Goal: Transaction & Acquisition: Purchase product/service

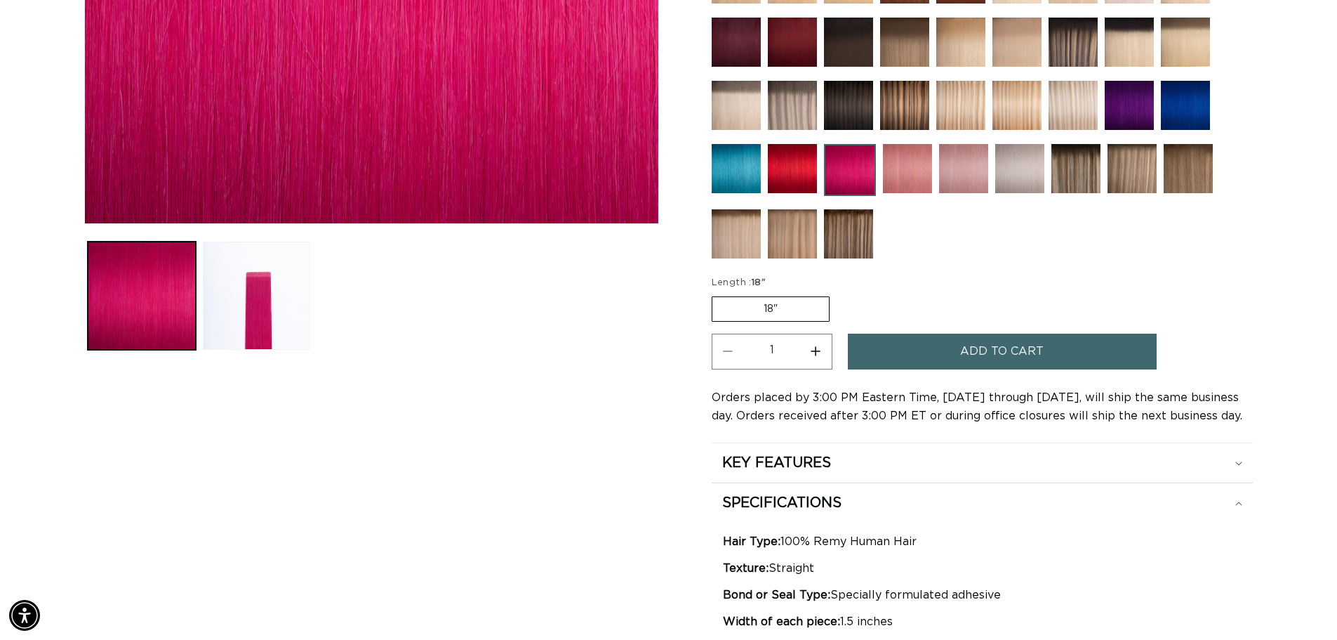
scroll to position [0, 1238]
click at [809, 352] on button "Increase quantity for Pink - Tape In" at bounding box center [816, 351] width 32 height 36
click at [816, 357] on button "Increase quantity for Pink - Tape In" at bounding box center [816, 351] width 32 height 36
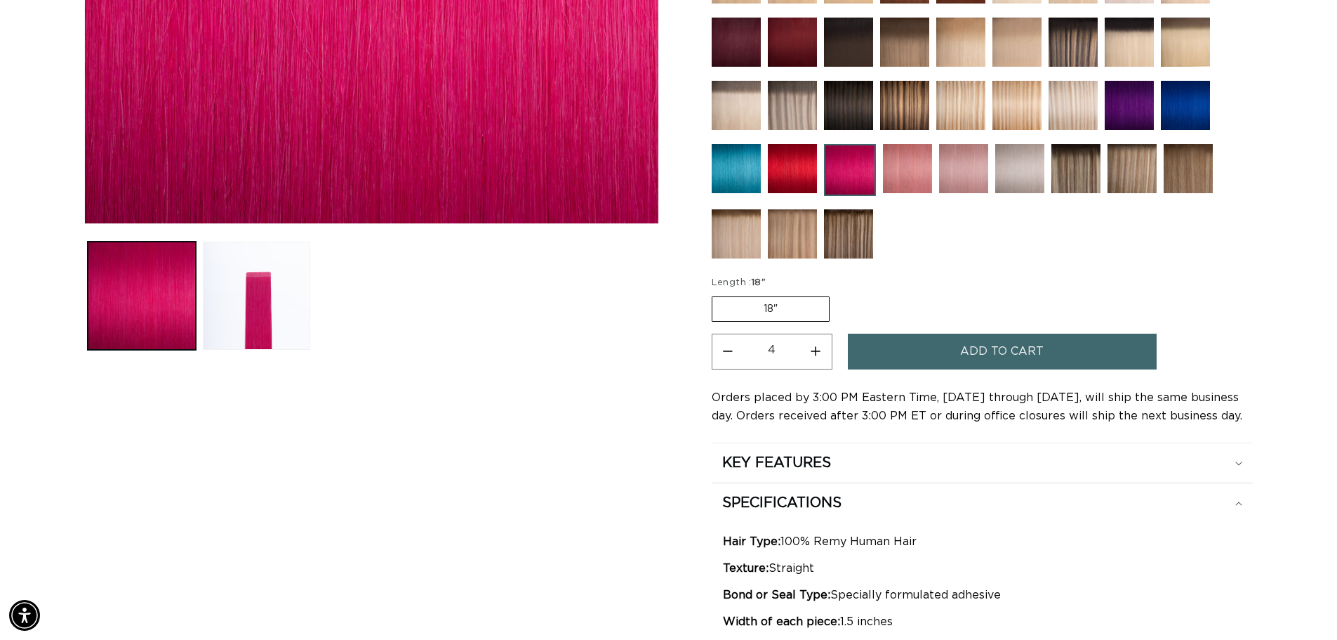
click at [816, 357] on button "Increase quantity for Pink - Tape In" at bounding box center [816, 351] width 32 height 36
type input "8"
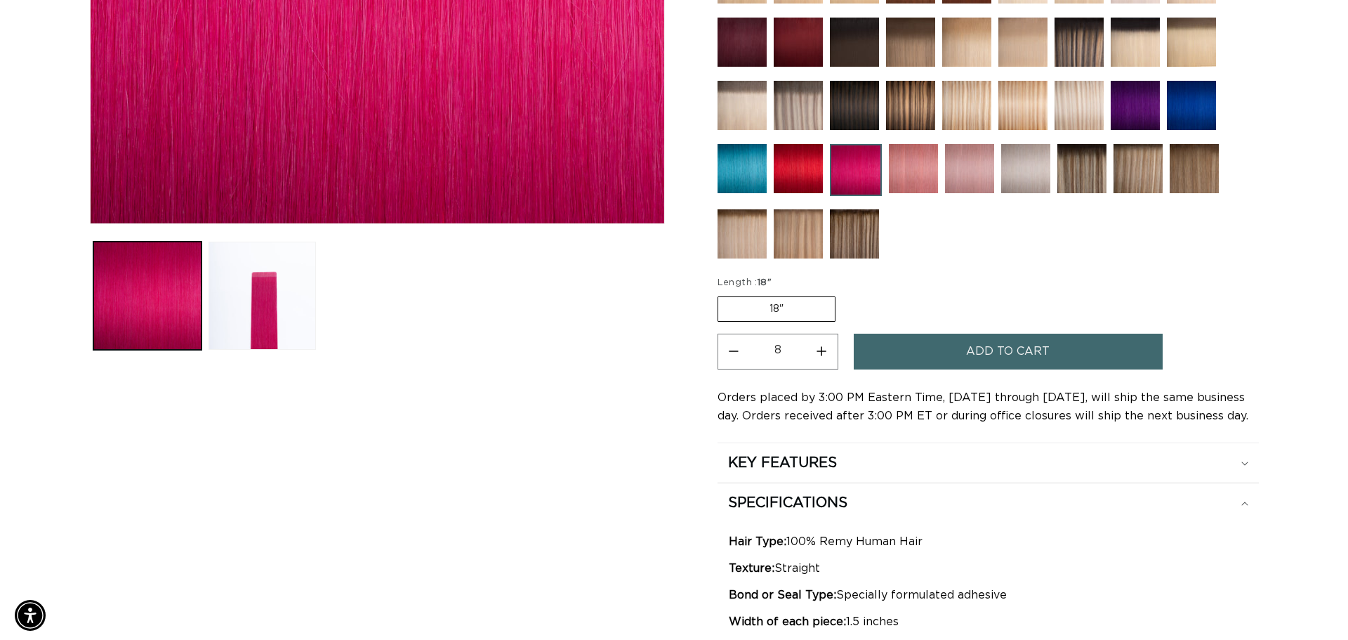
scroll to position [0, 0]
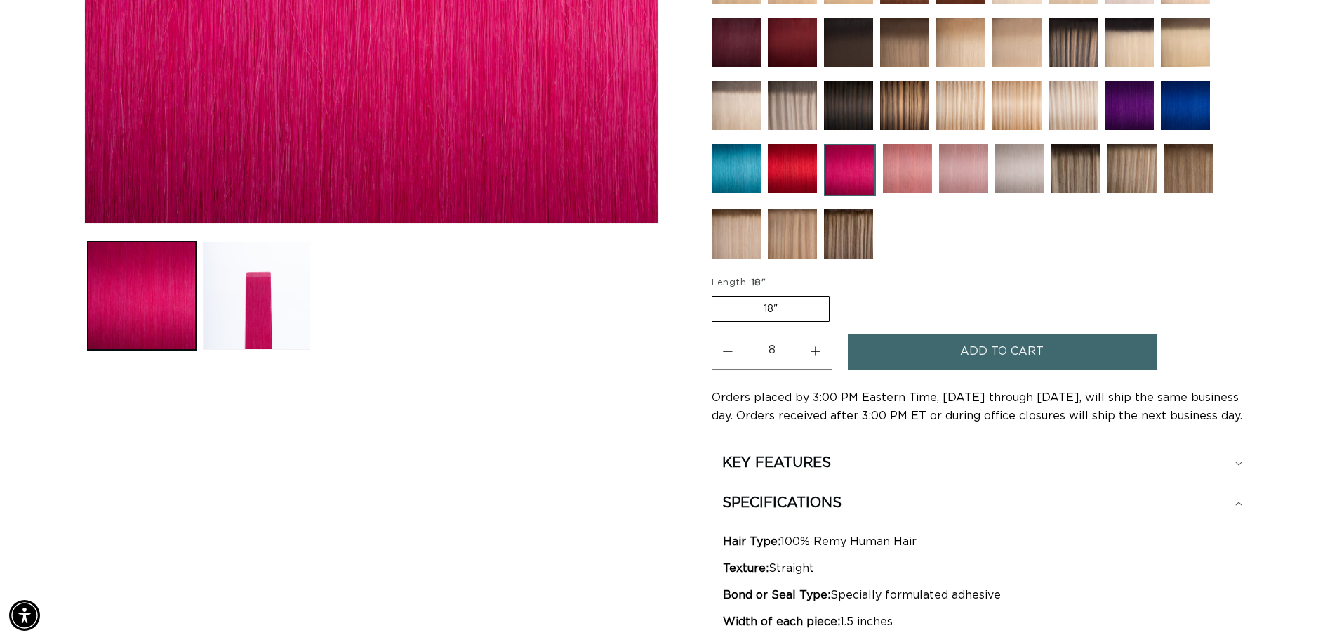
click at [1031, 350] on span "Add to cart" at bounding box center [1002, 351] width 84 height 36
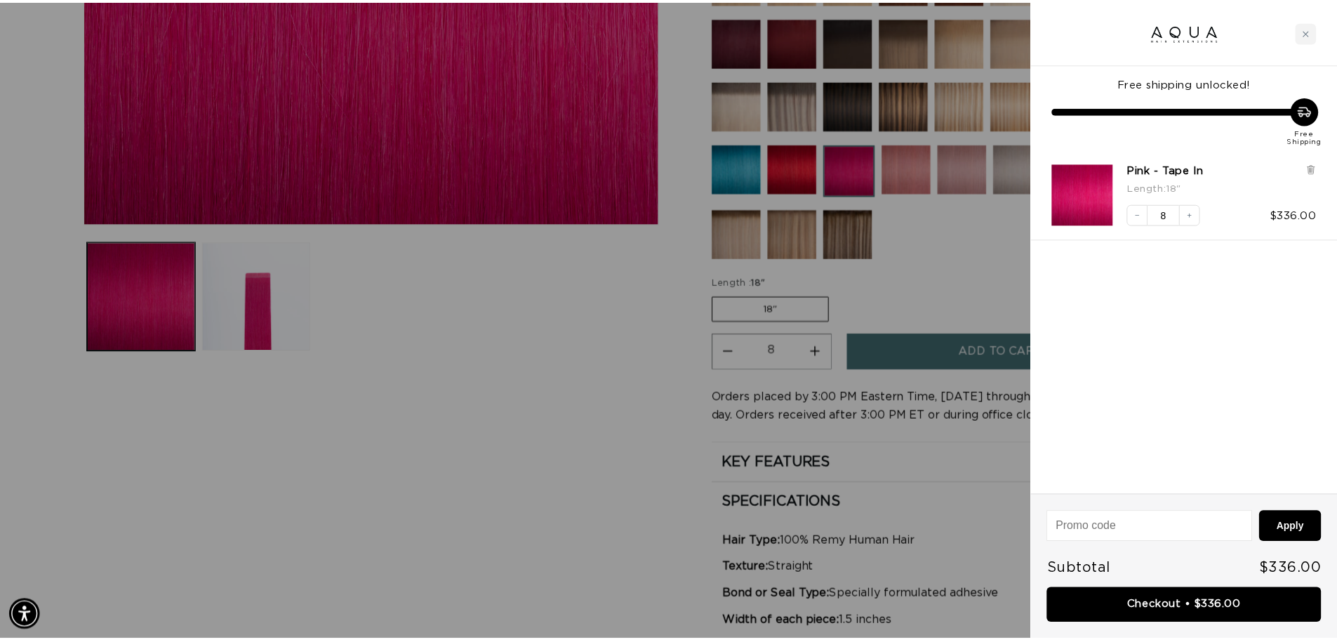
scroll to position [0, 1248]
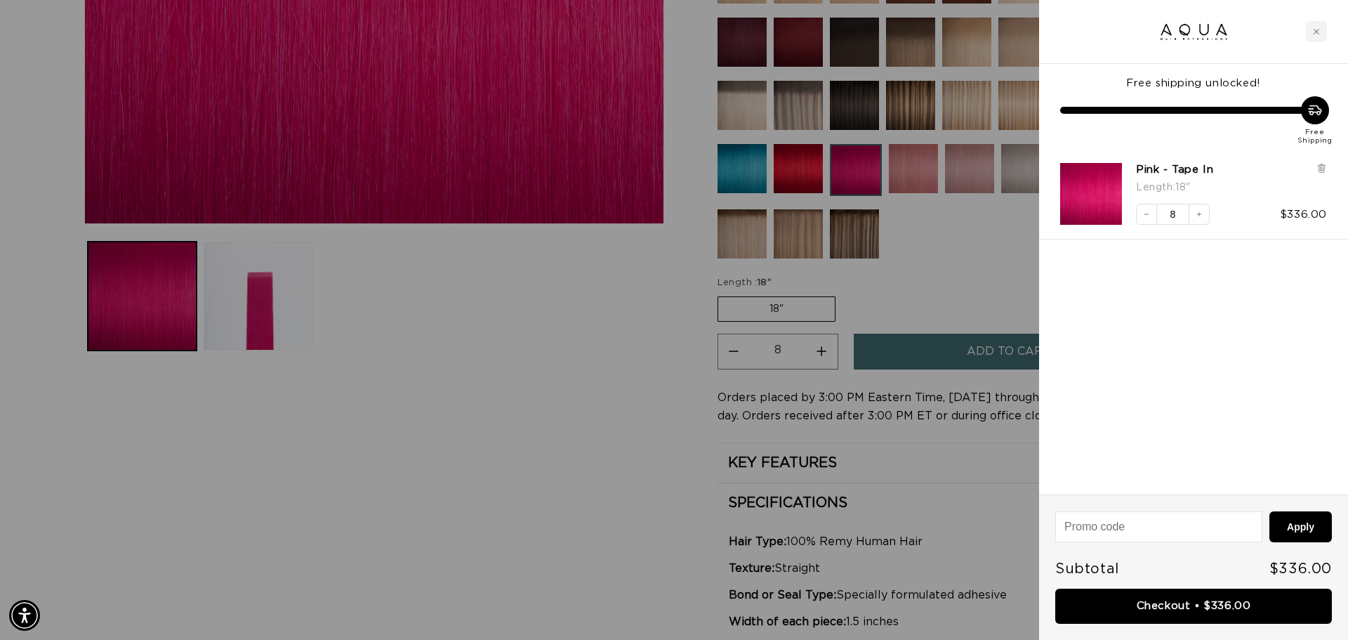
click at [946, 270] on div at bounding box center [674, 320] width 1348 height 640
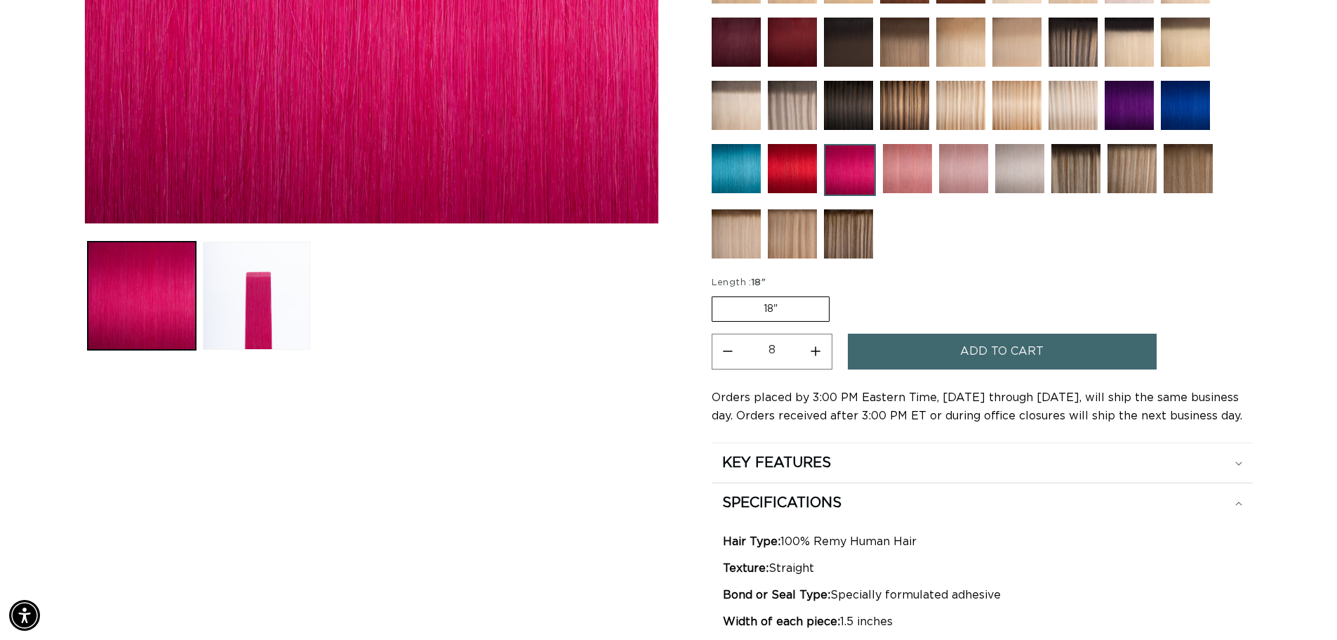
scroll to position [0, 2475]
click at [1125, 112] on img at bounding box center [1129, 105] width 49 height 49
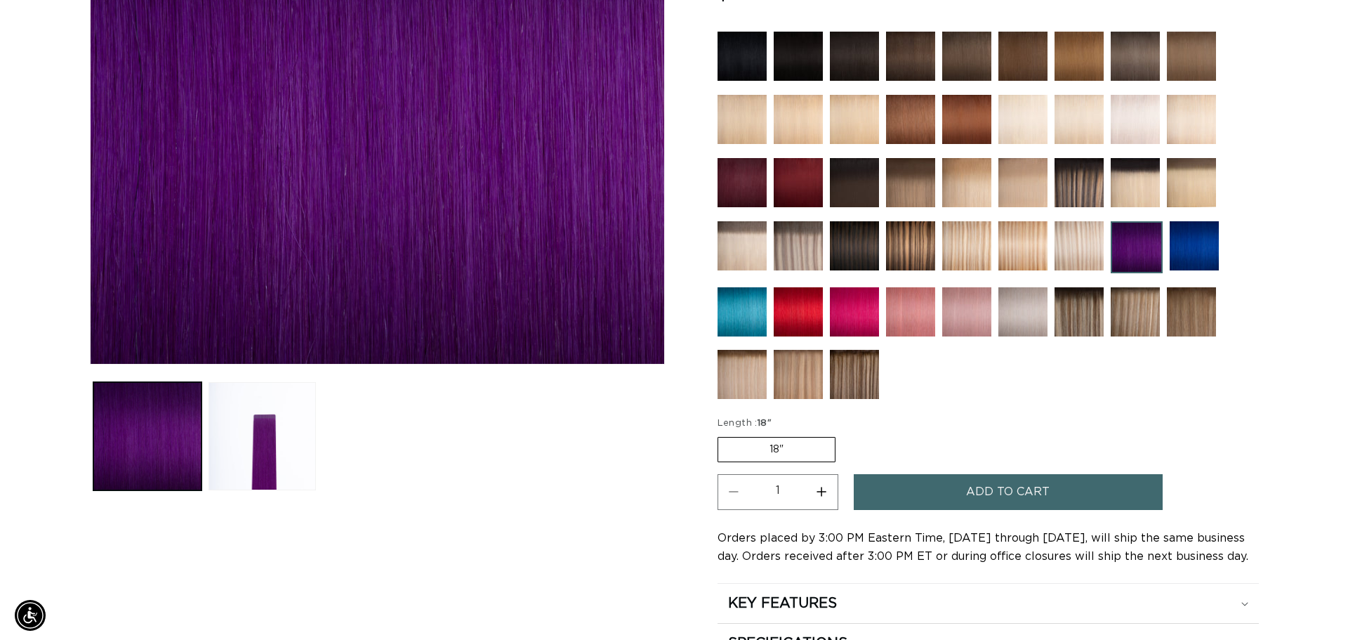
scroll to position [0, 1238]
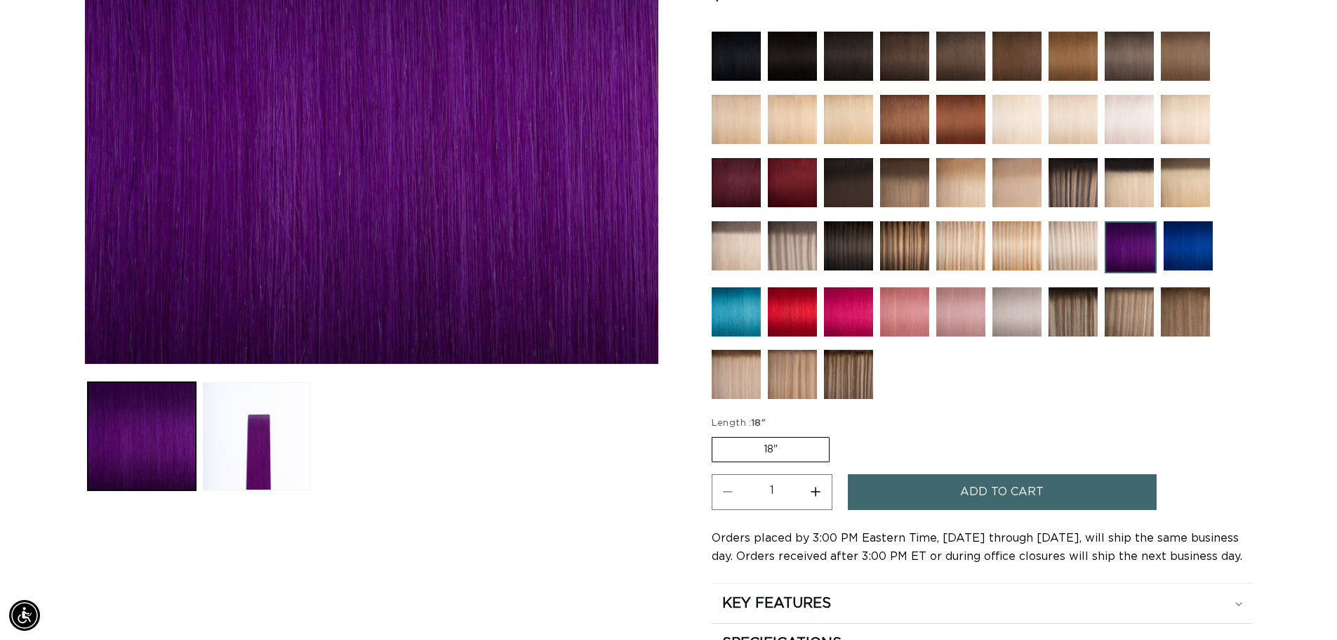
click at [812, 494] on button "Increase quantity for Purple - Tape In" at bounding box center [816, 492] width 32 height 36
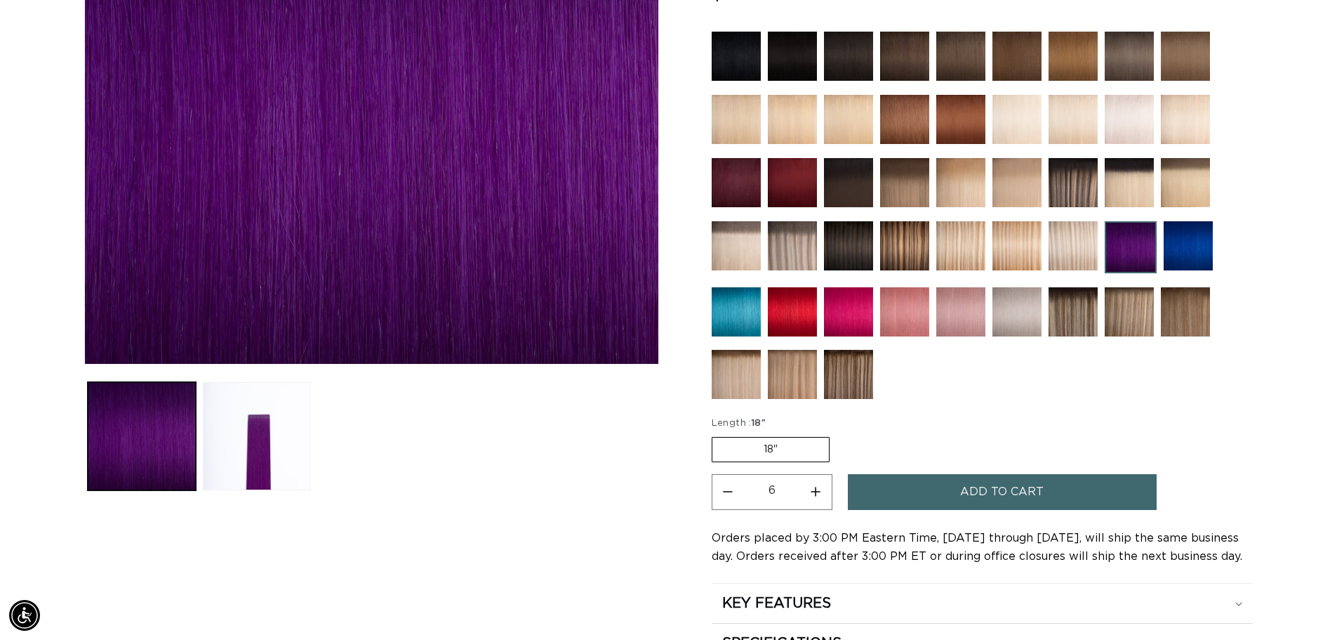
click at [812, 494] on button "Increase quantity for Purple - Tape In" at bounding box center [816, 492] width 32 height 36
type input "7"
click at [1081, 484] on button "Add to cart" at bounding box center [1002, 492] width 309 height 36
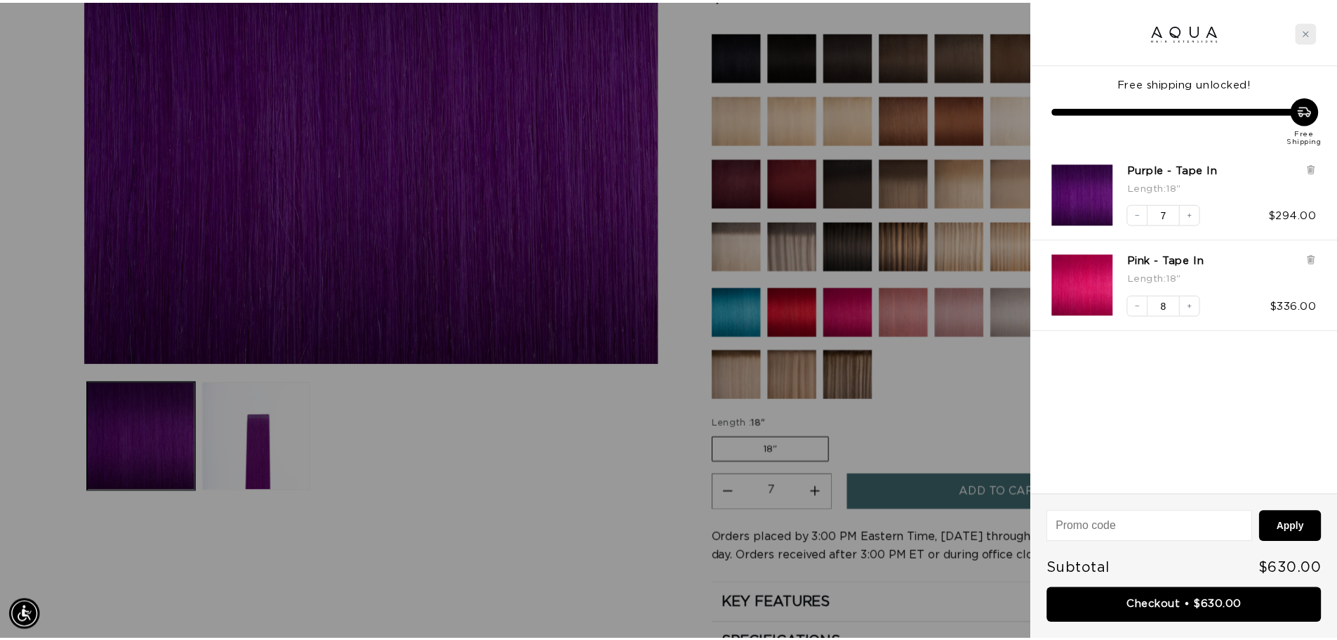
scroll to position [0, 1248]
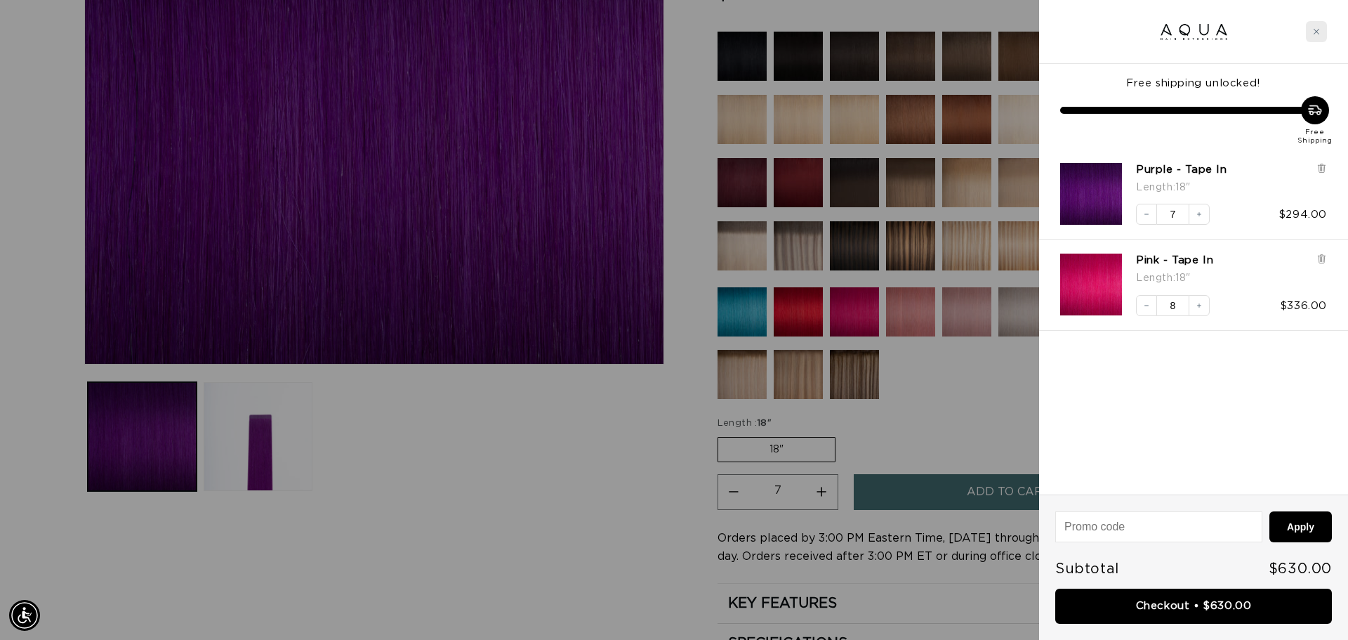
click at [1311, 34] on div "Close cart" at bounding box center [1316, 31] width 21 height 21
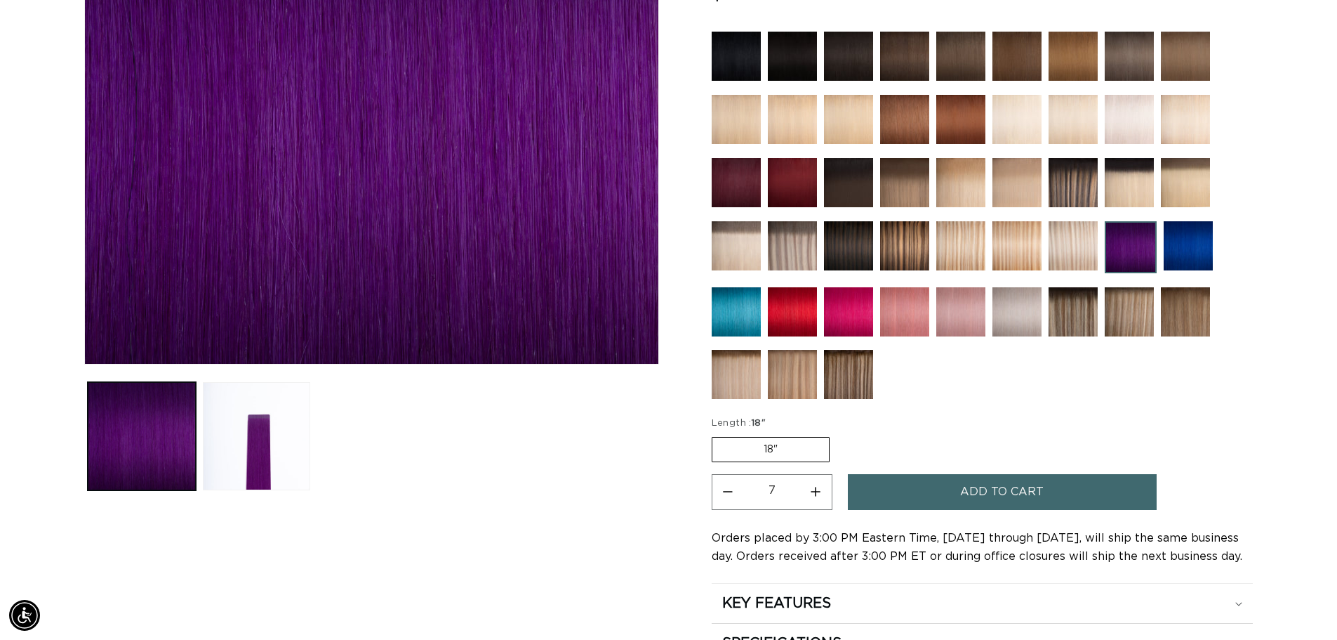
scroll to position [0, 0]
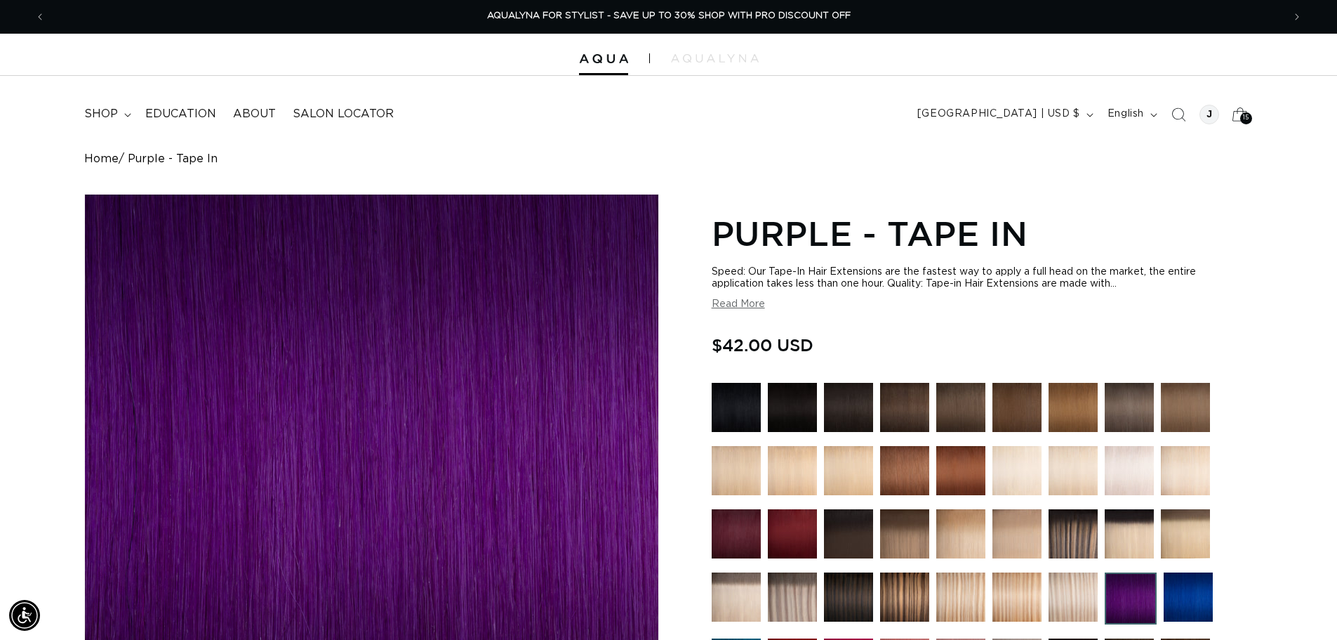
click at [1243, 114] on span "15" at bounding box center [1246, 118] width 6 height 12
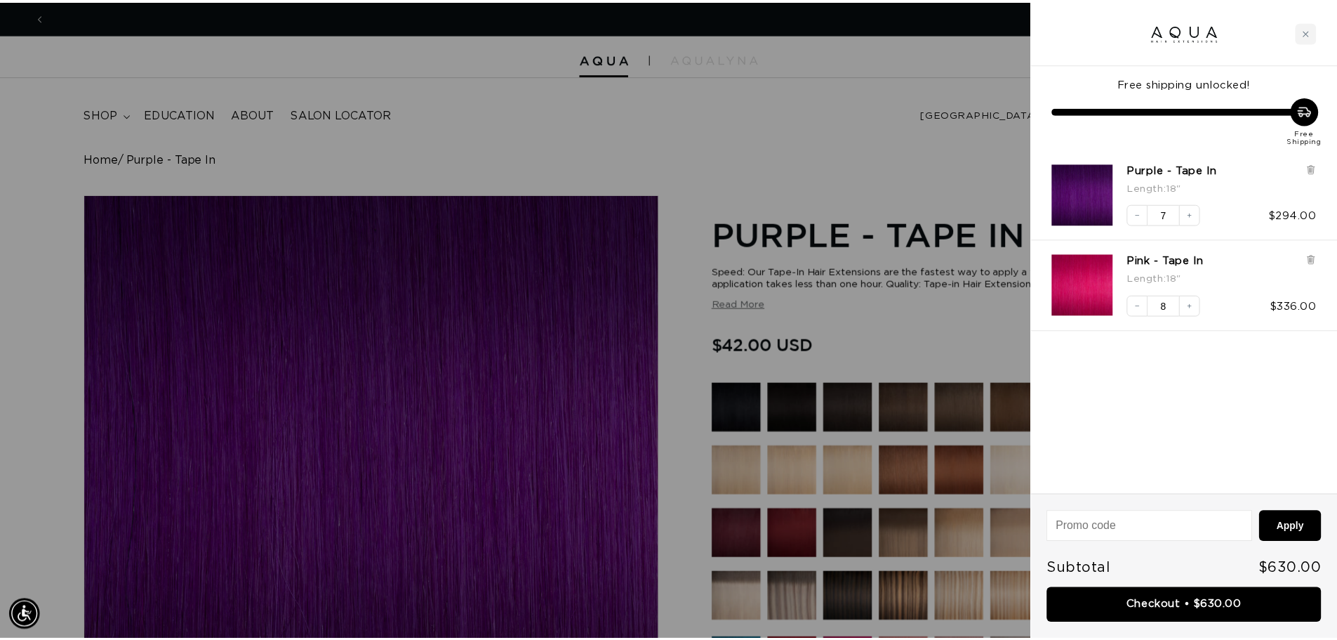
scroll to position [0, 1248]
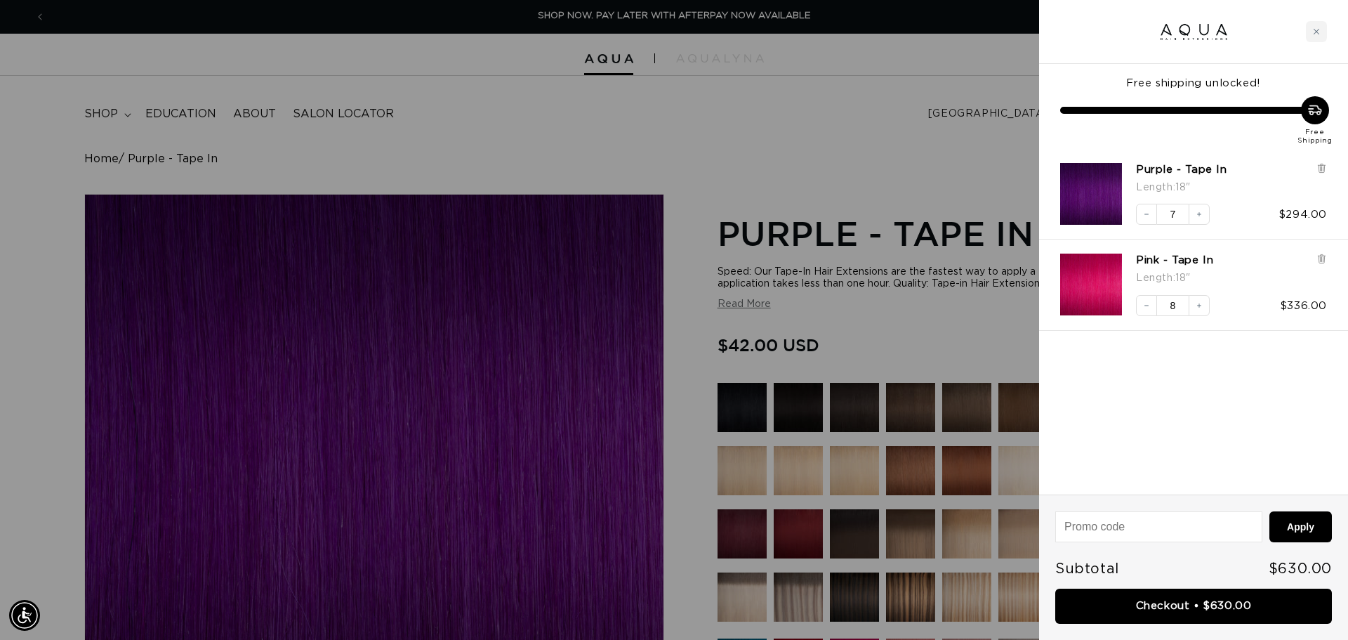
click at [464, 100] on div at bounding box center [674, 320] width 1348 height 640
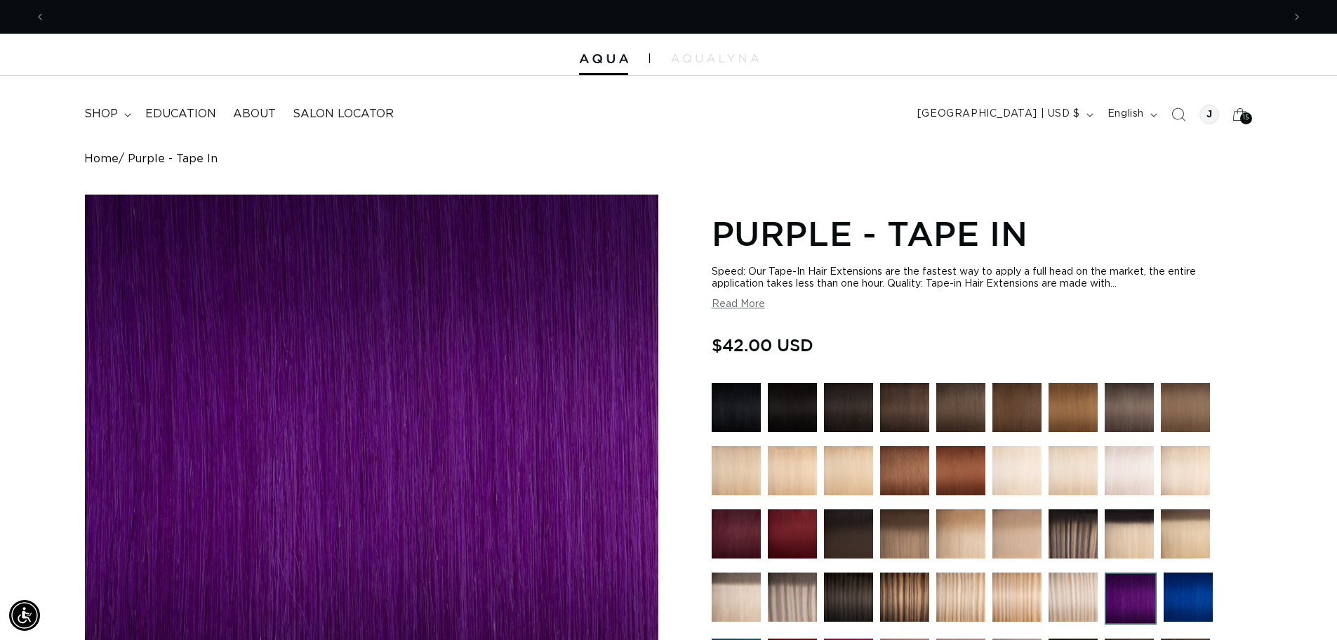
scroll to position [0, 2475]
click at [128, 116] on icon at bounding box center [127, 115] width 7 height 4
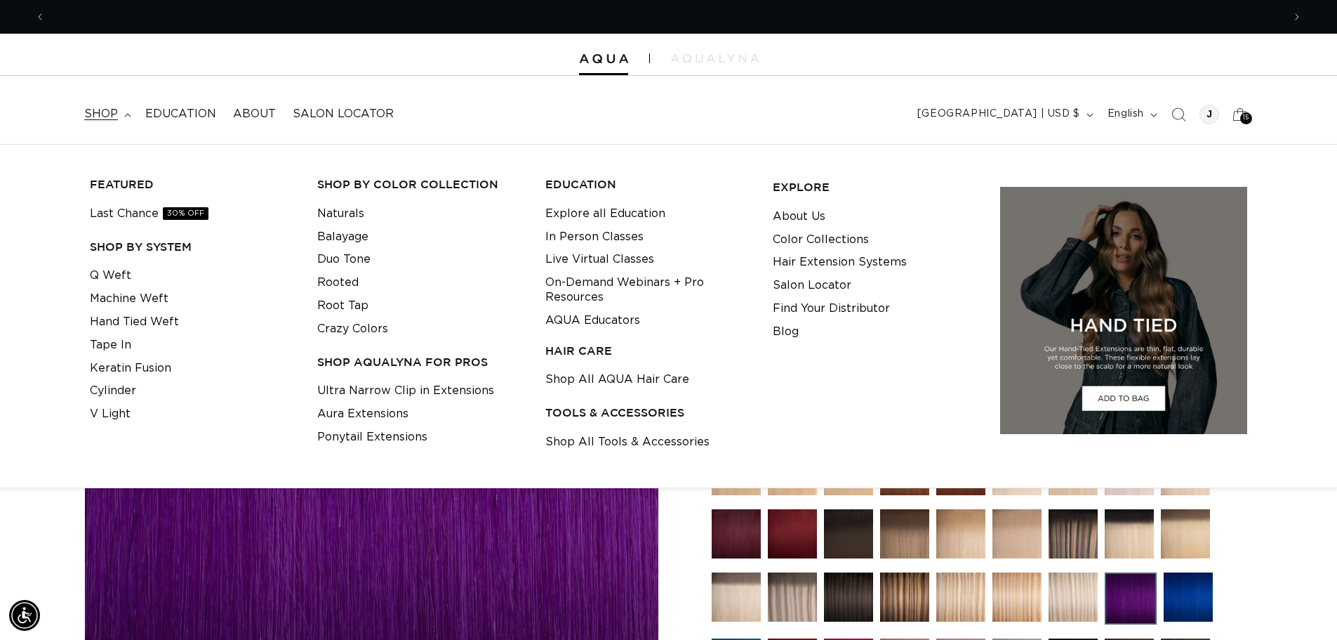
scroll to position [0, 1238]
click at [600, 442] on link "Shop All Tools & Accessories" at bounding box center [628, 441] width 164 height 23
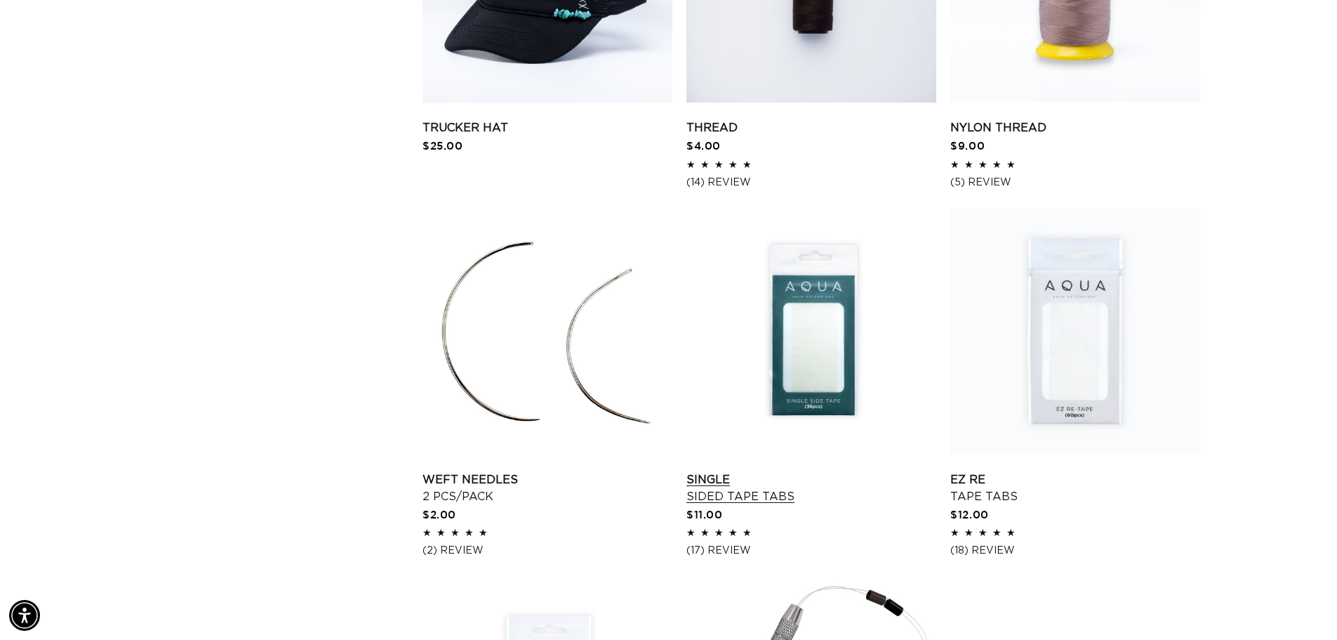
scroll to position [0, 1238]
click at [977, 498] on link "EZ Re Tape Tabs" at bounding box center [1076, 488] width 250 height 34
click at [815, 471] on link "Single Sided Tape Tabs" at bounding box center [812, 488] width 250 height 34
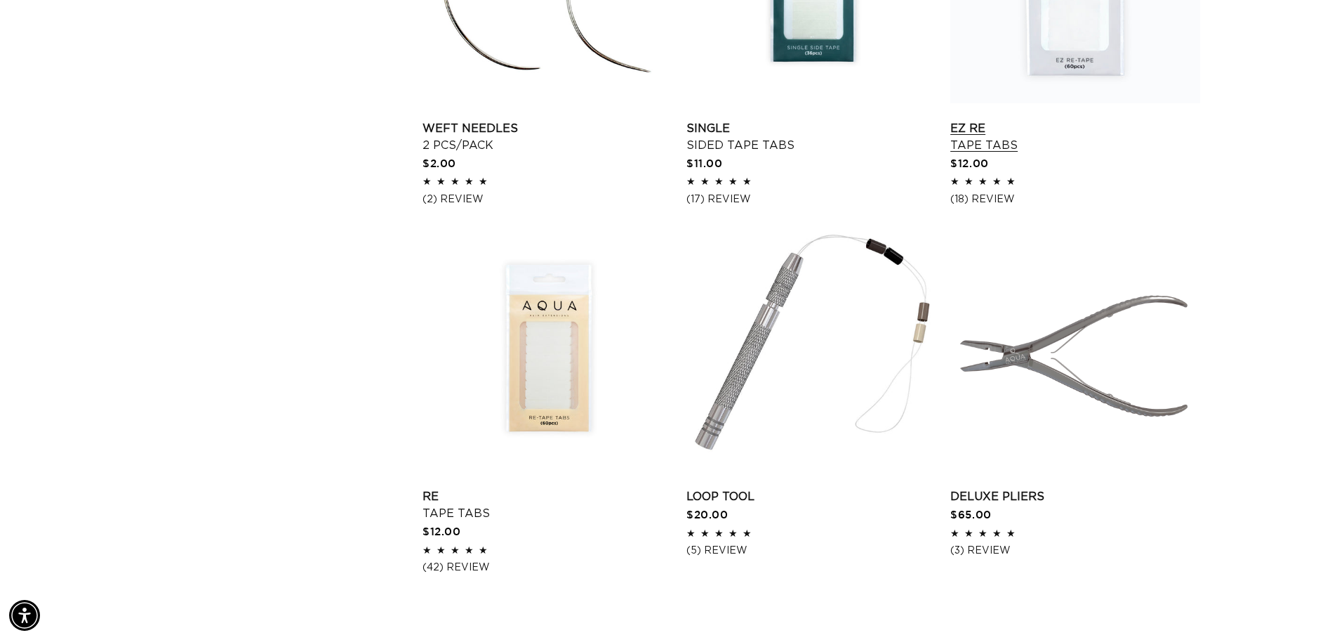
scroll to position [0, 1238]
click at [461, 515] on link "Re Tape Tabs" at bounding box center [548, 505] width 250 height 34
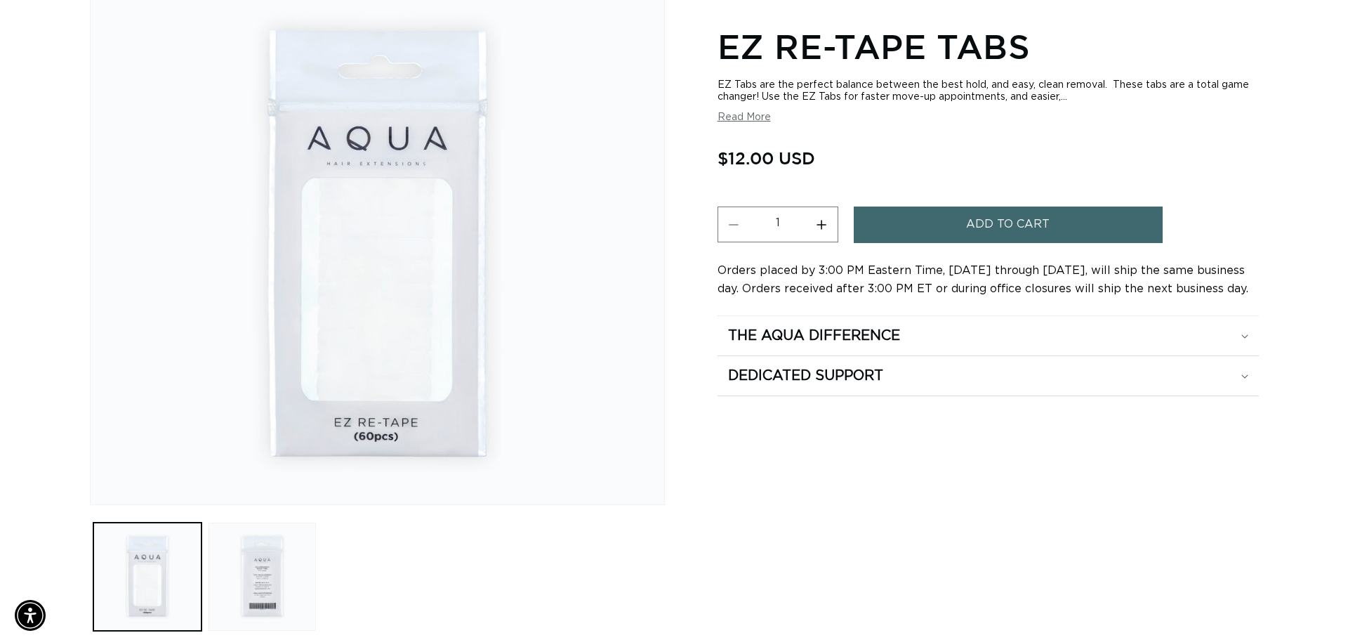
scroll to position [0, 2475]
click at [967, 220] on span "Add to cart" at bounding box center [1002, 224] width 84 height 36
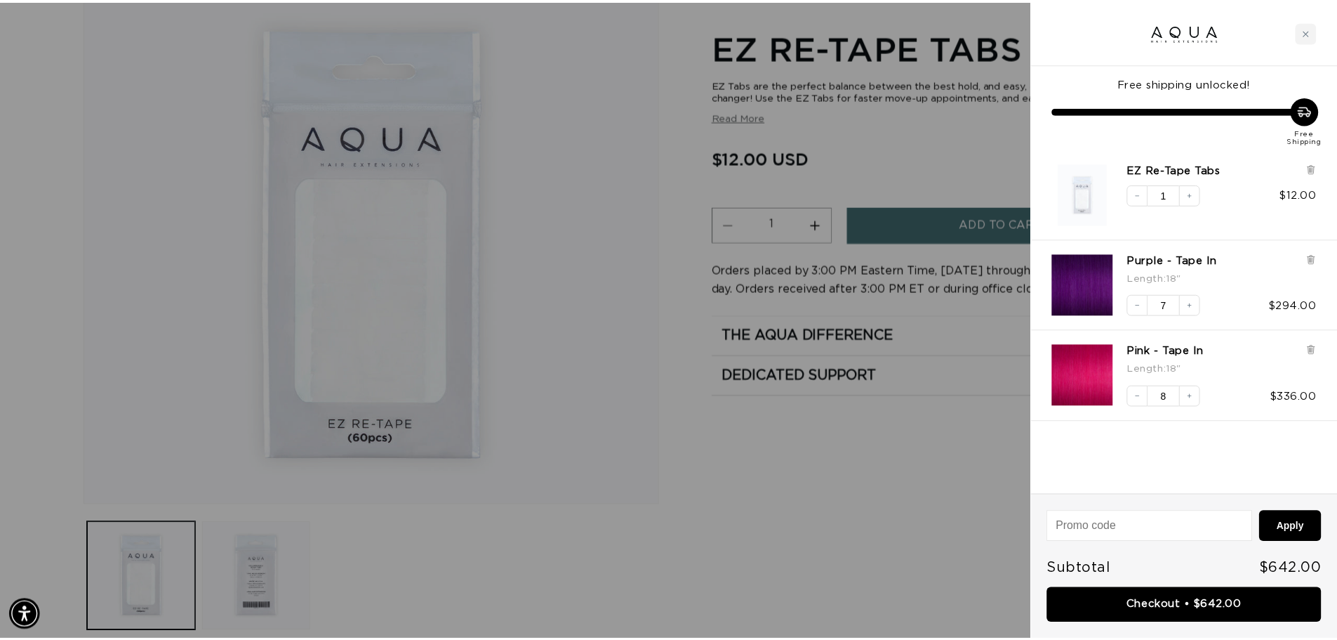
scroll to position [0, 1248]
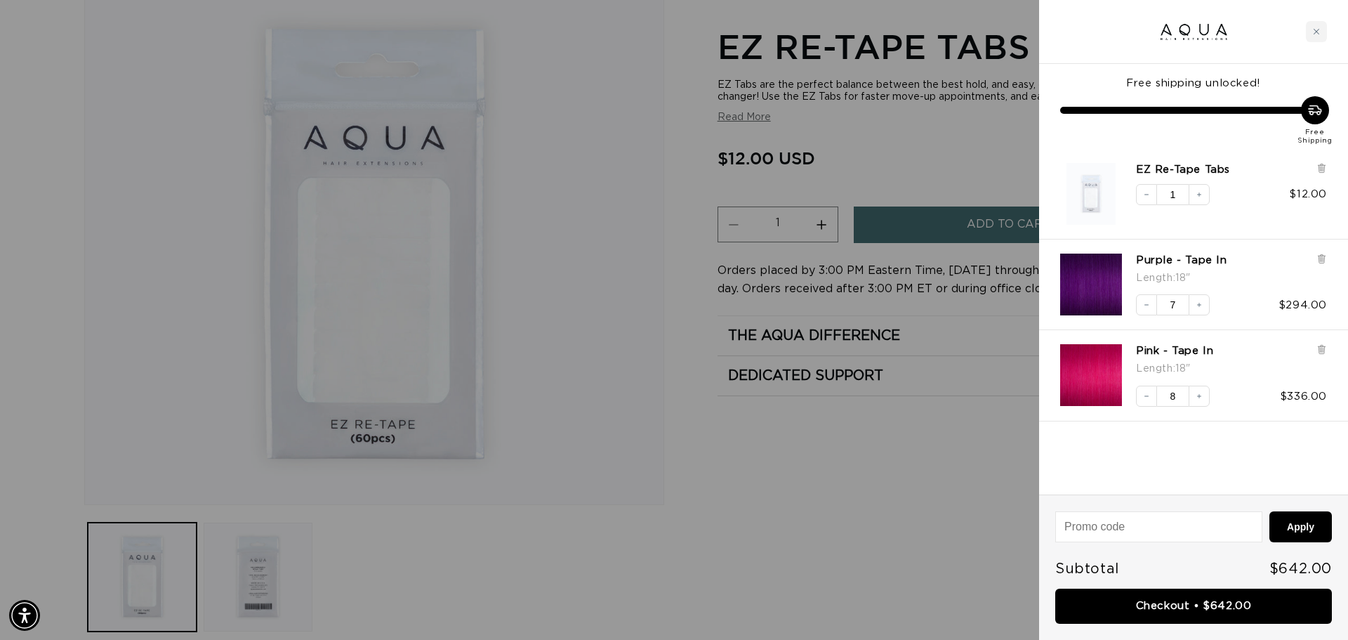
click at [927, 493] on div at bounding box center [674, 320] width 1348 height 640
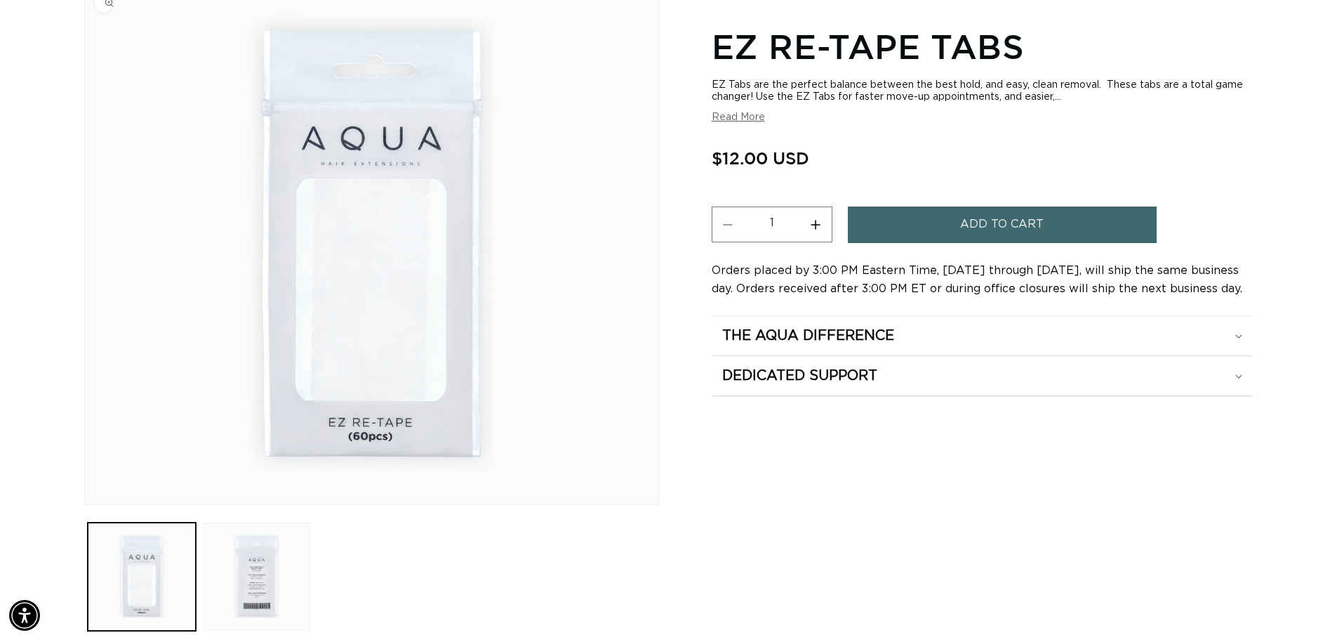
scroll to position [0, 2475]
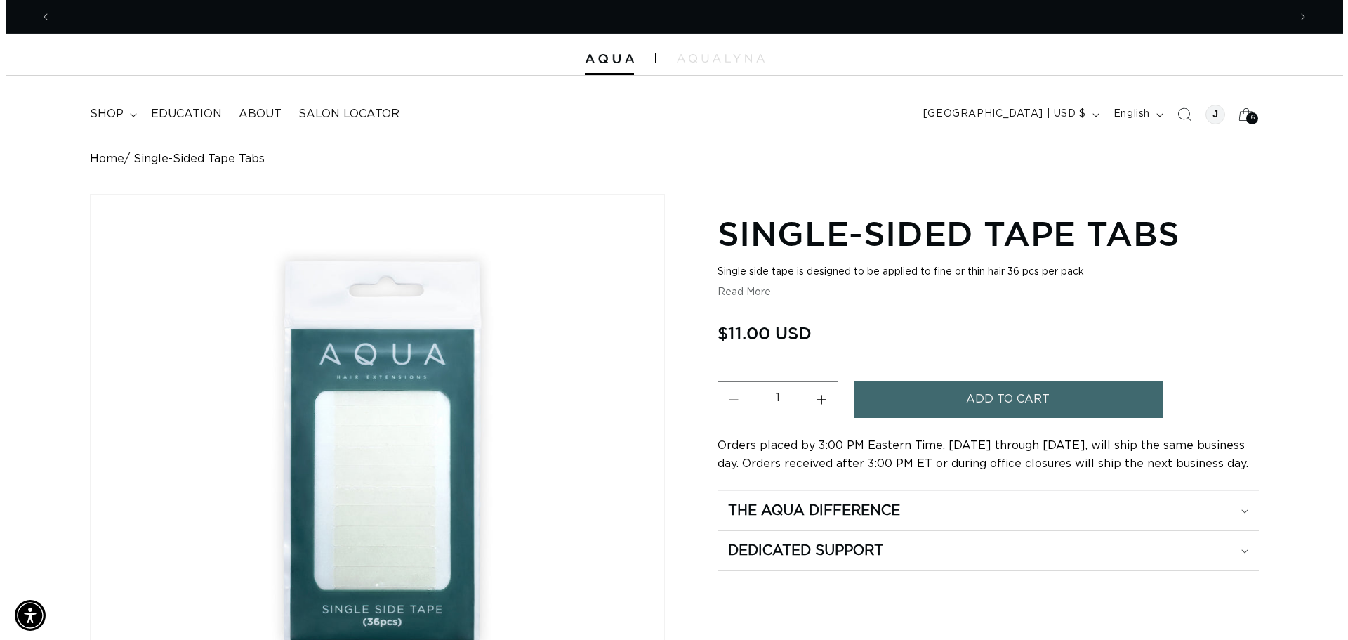
scroll to position [0, 2475]
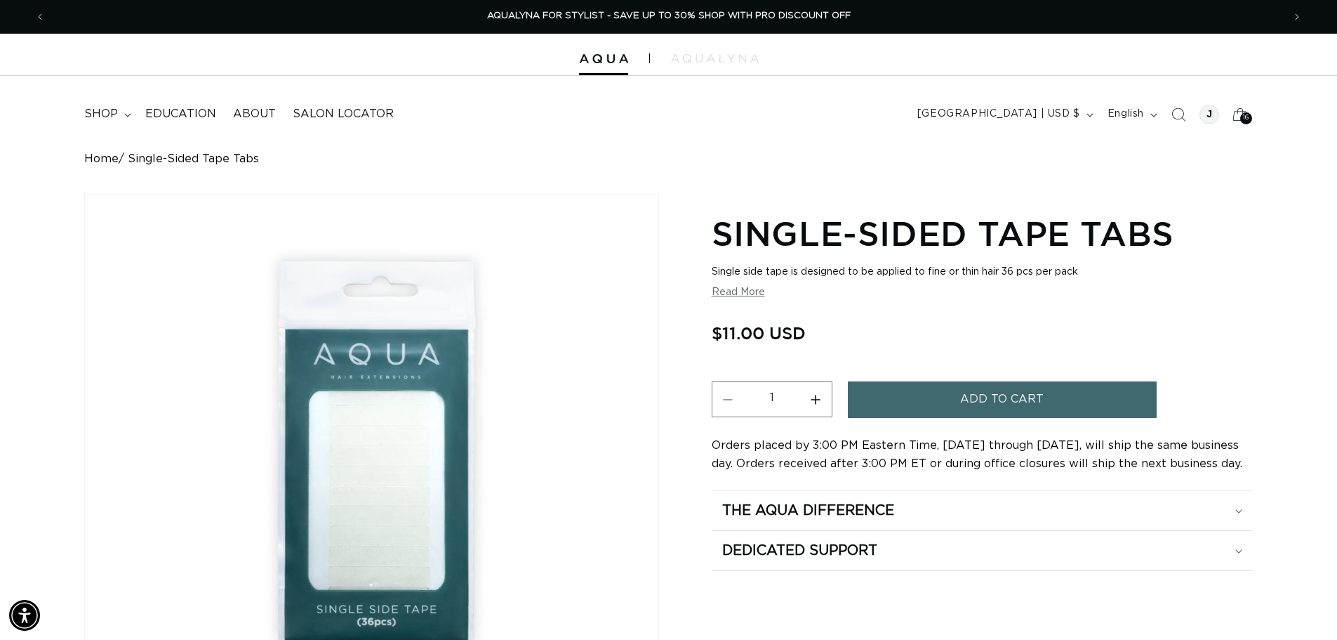
click at [926, 411] on button "Add to cart" at bounding box center [1002, 399] width 309 height 36
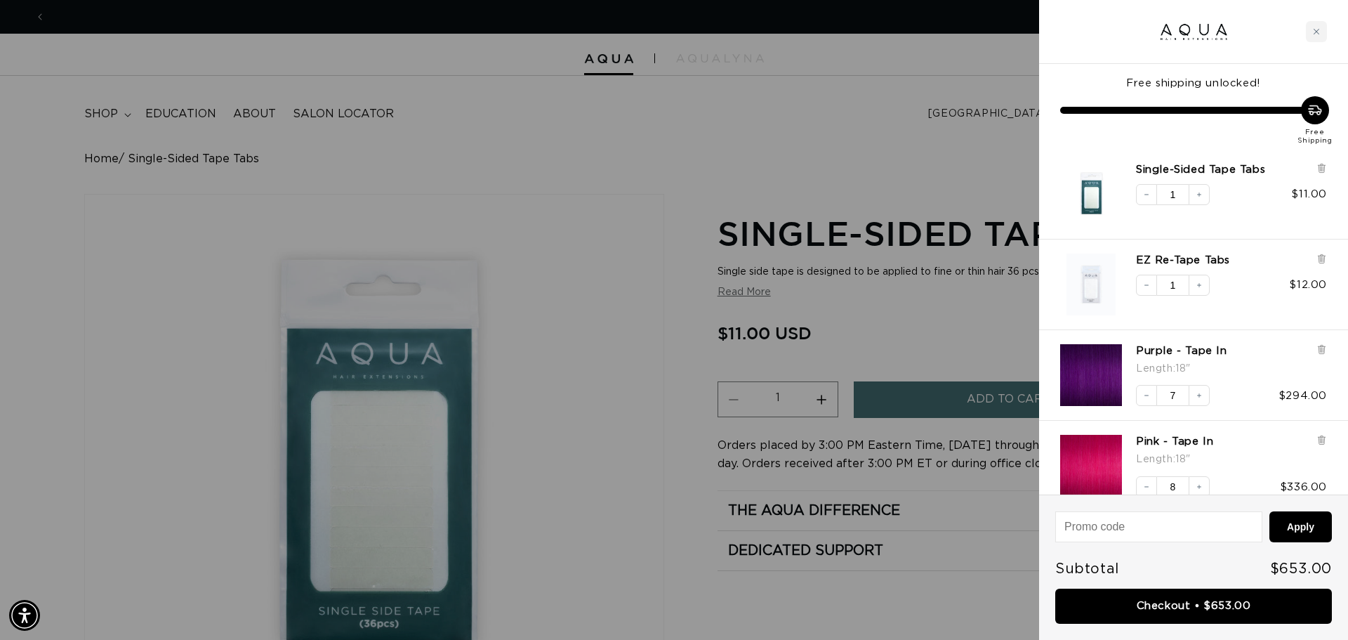
scroll to position [0, 0]
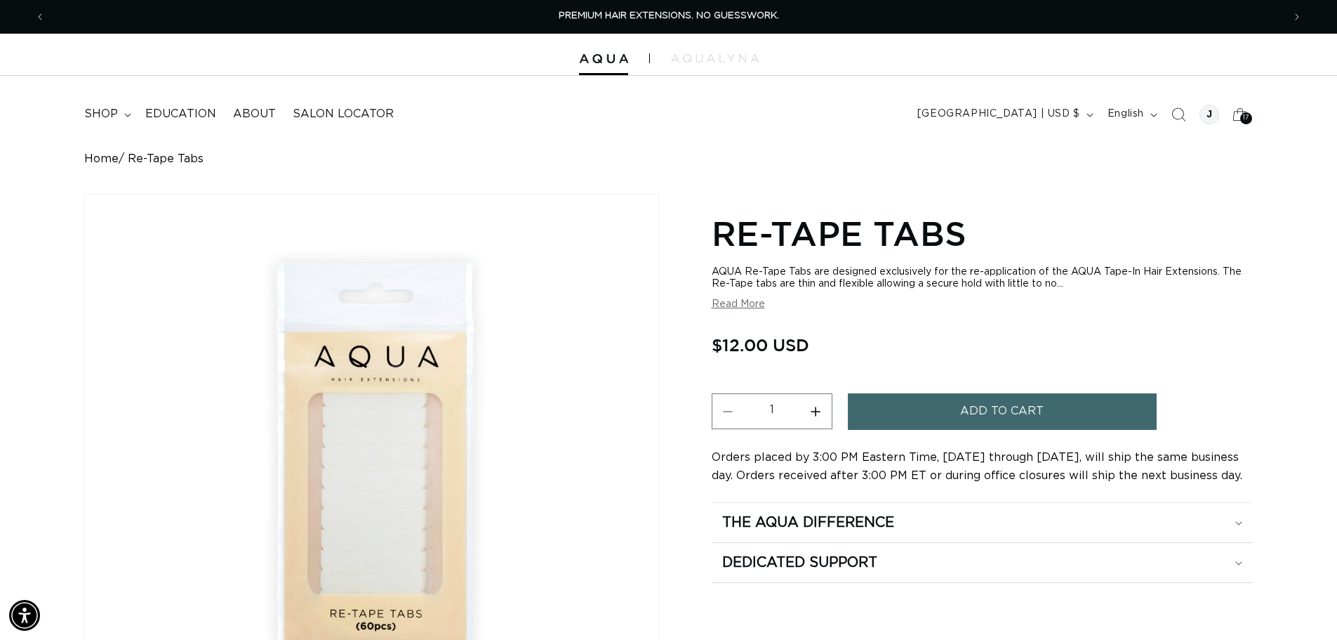
click at [984, 415] on span "Add to cart" at bounding box center [1002, 411] width 84 height 36
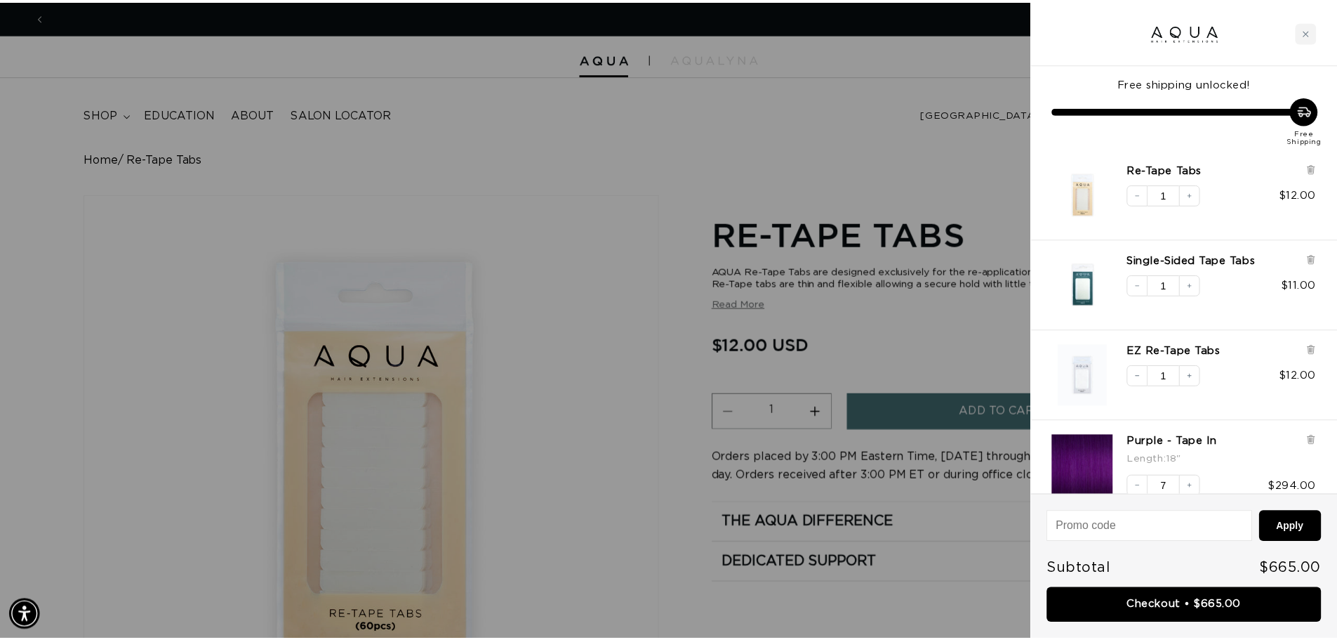
scroll to position [0, 2497]
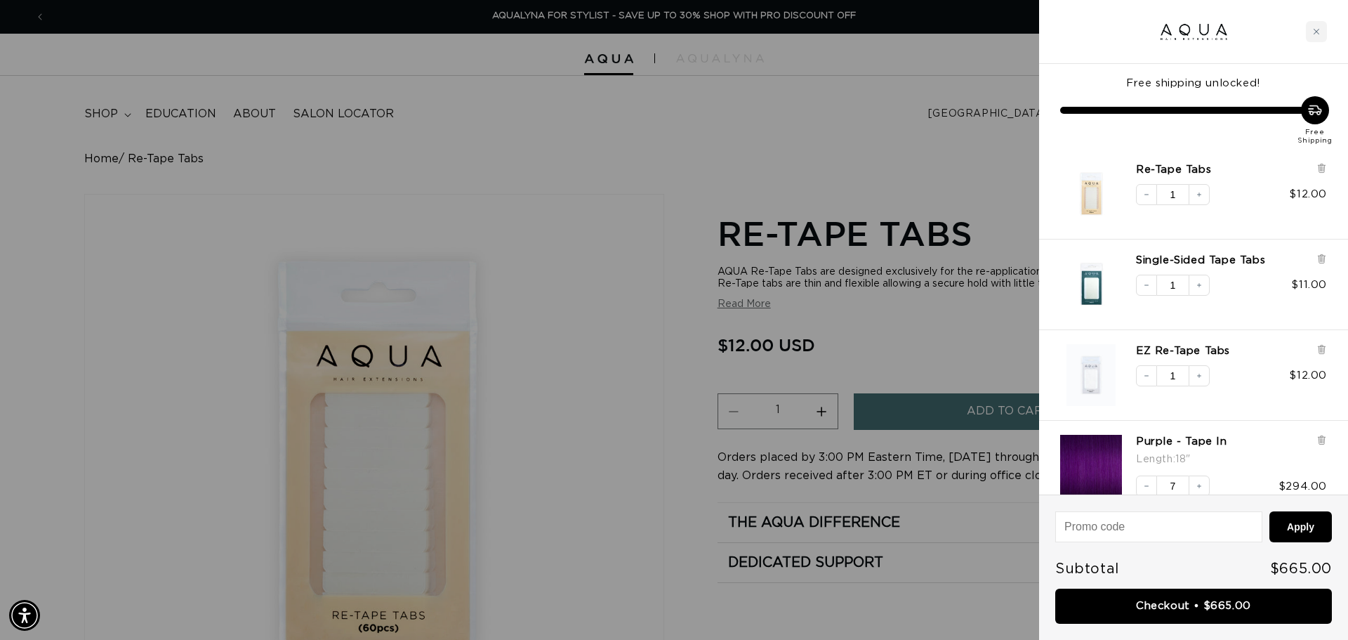
click at [634, 298] on div at bounding box center [674, 320] width 1348 height 640
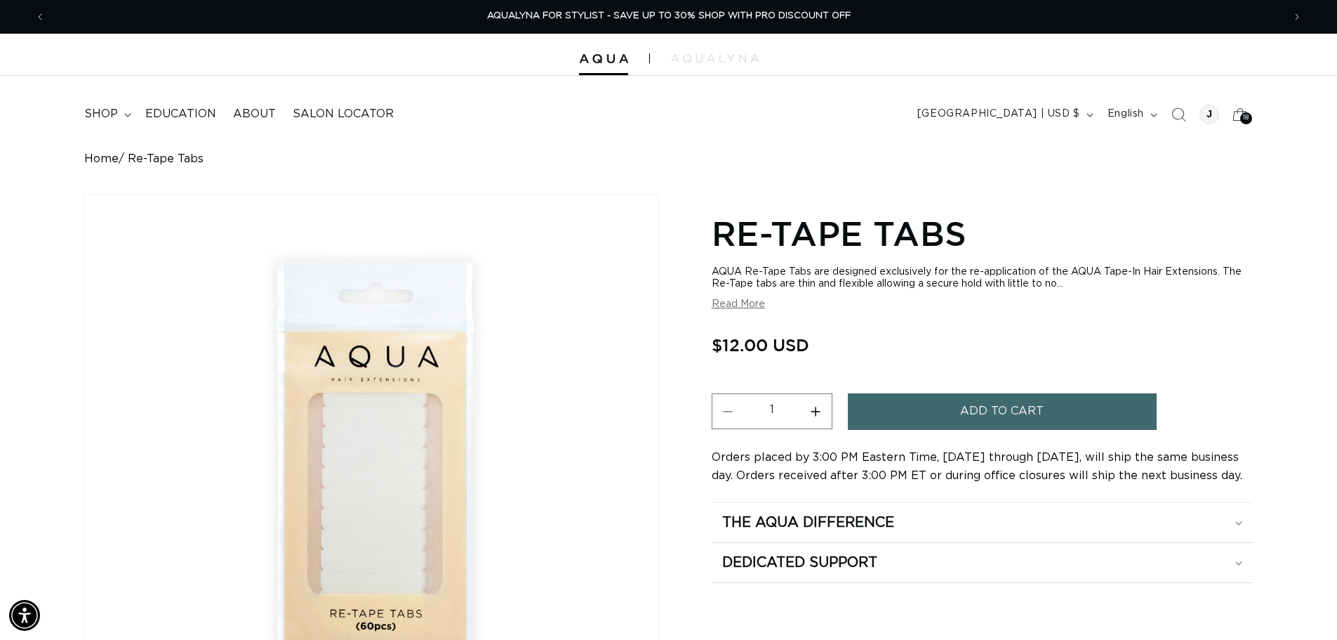
scroll to position [0, 2475]
click at [918, 524] on div "The Aqua Difference" at bounding box center [982, 522] width 520 height 18
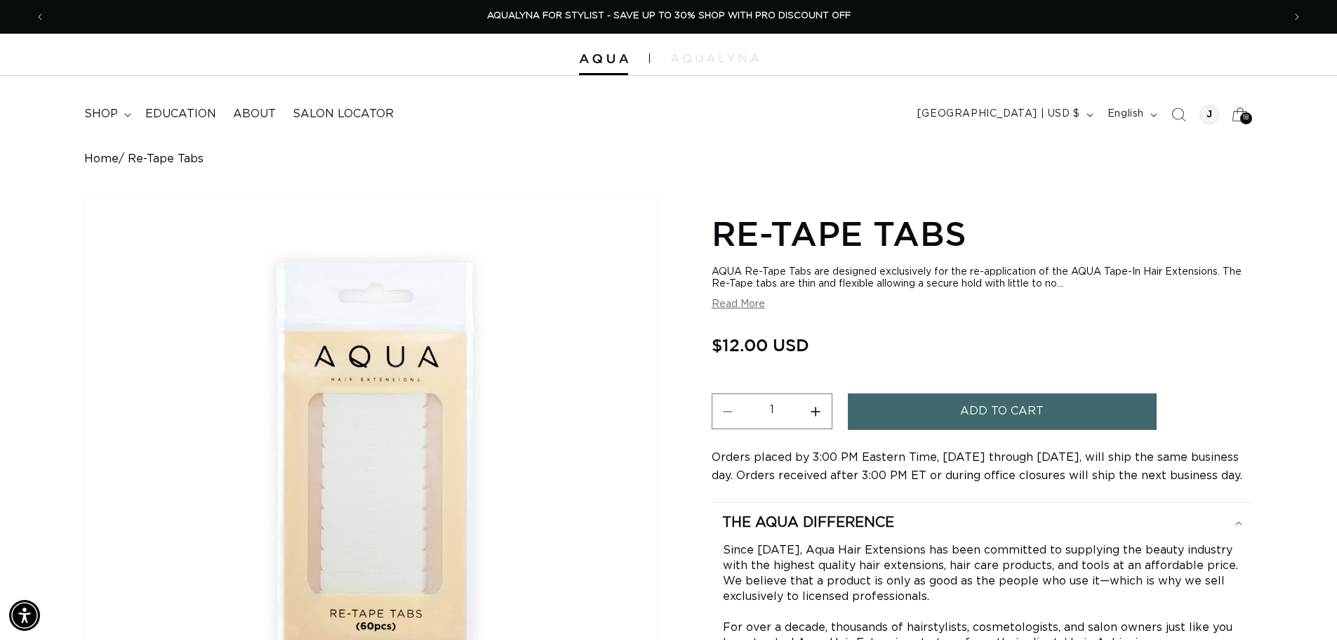
click at [1245, 115] on span "18" at bounding box center [1246, 118] width 6 height 12
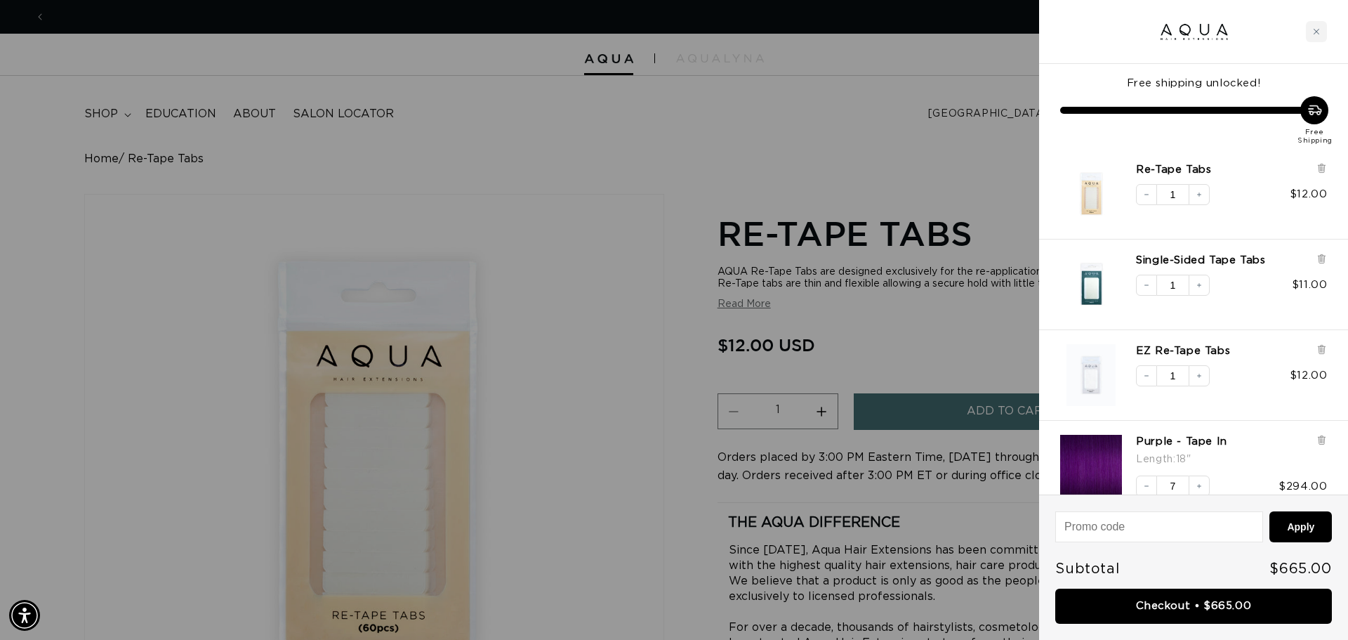
scroll to position [0, 0]
click at [1202, 193] on icon "Increase quantity" at bounding box center [1199, 194] width 8 height 8
click at [1202, 286] on icon "Increase quantity" at bounding box center [1199, 285] width 8 height 8
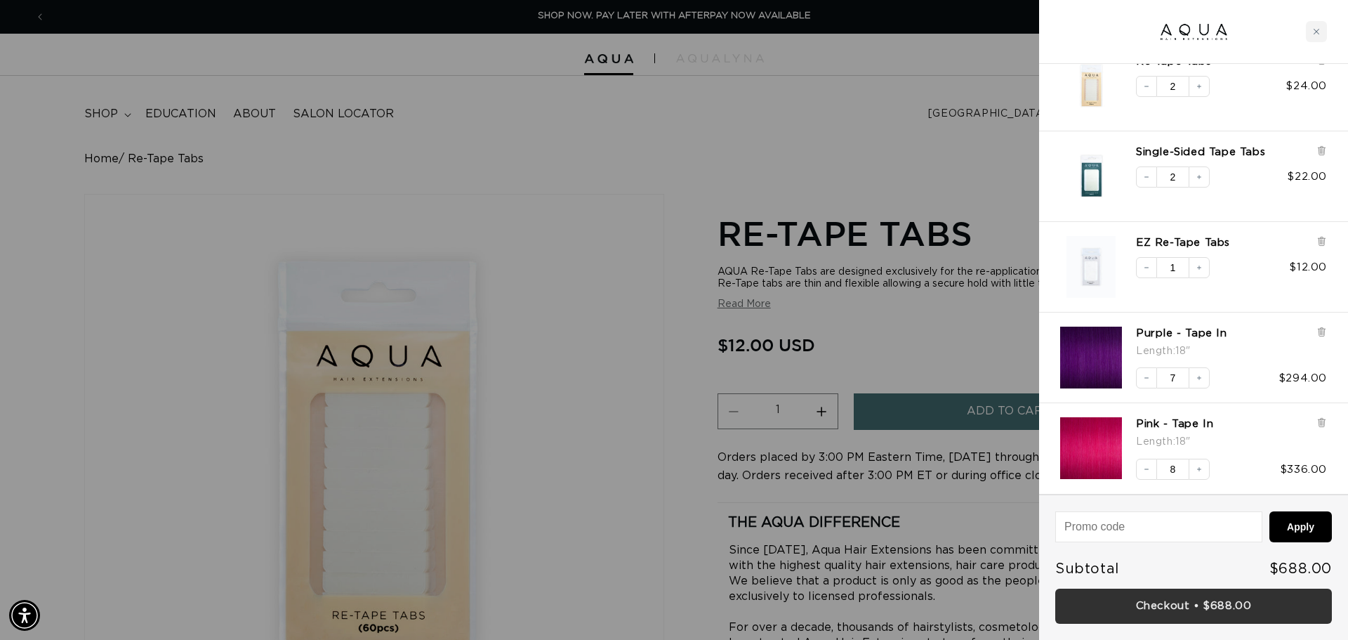
click at [1170, 595] on link "Checkout • $688.00" at bounding box center [1193, 606] width 277 height 36
